Goal: Task Accomplishment & Management: Use online tool/utility

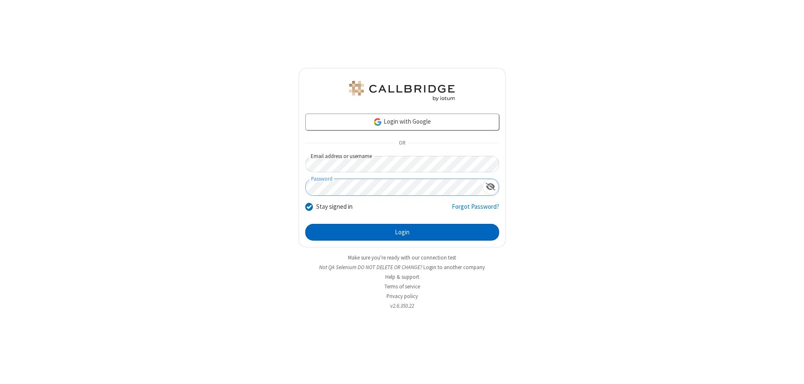
click at [402, 232] on button "Login" at bounding box center [402, 232] width 194 height 17
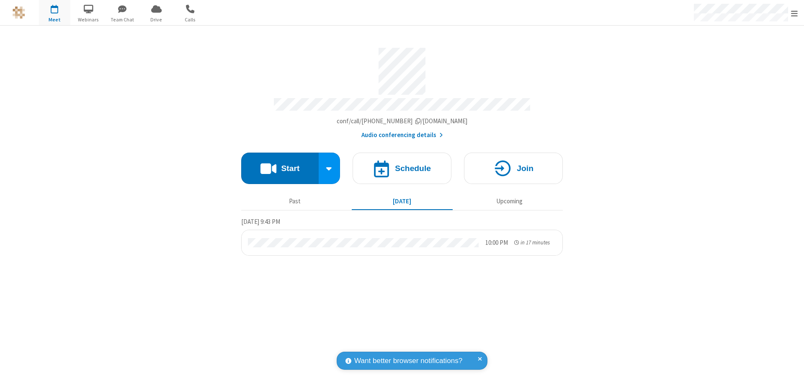
click at [794, 13] on span "Open menu" at bounding box center [794, 13] width 7 height 8
click at [156, 19] on span "Drive" at bounding box center [156, 20] width 31 height 8
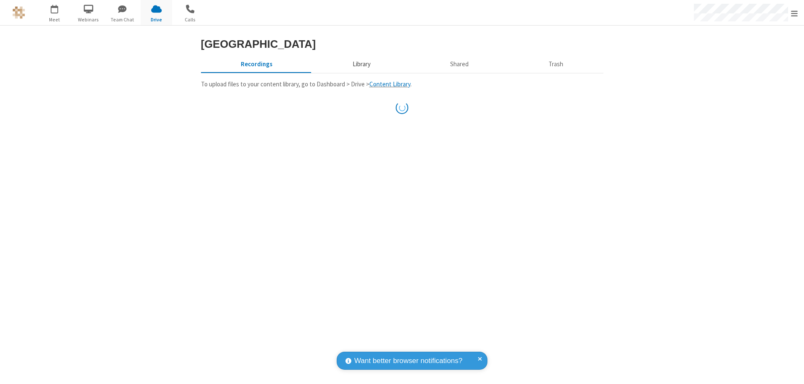
click at [360, 72] on button "Library" at bounding box center [361, 64] width 98 height 16
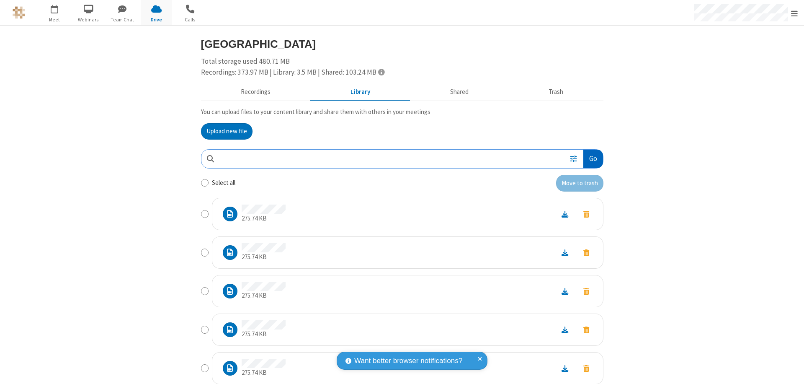
click at [590, 158] on button "Go" at bounding box center [592, 158] width 19 height 19
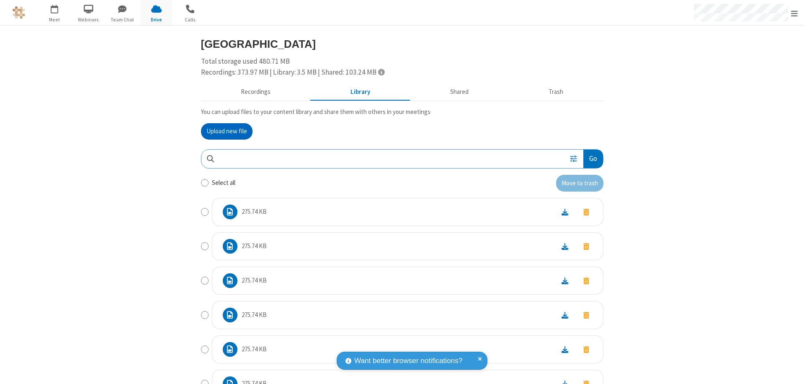
click at [223, 131] on button "Upload new file" at bounding box center [227, 131] width 52 height 17
